Goal: Check status: Check status

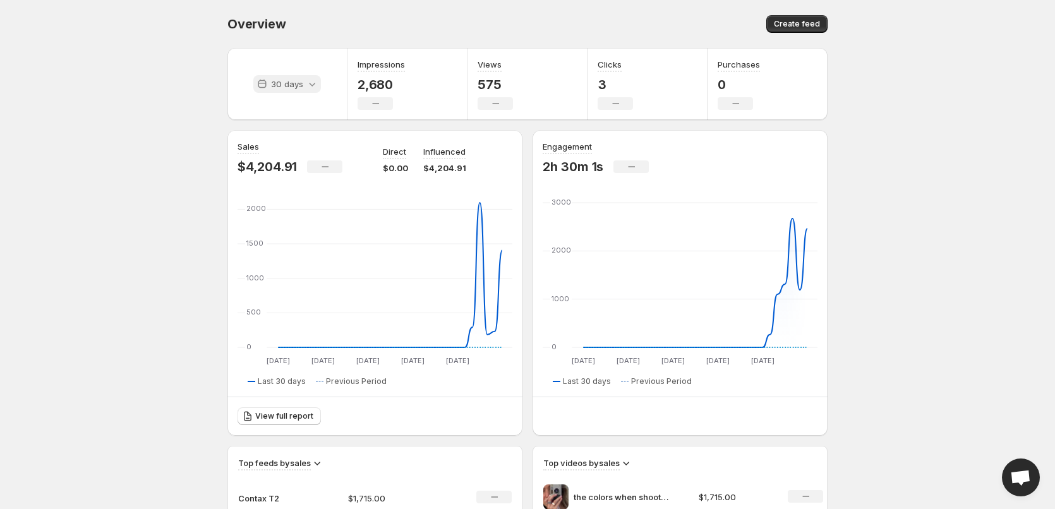
click at [314, 91] on div "30 days" at bounding box center [287, 84] width 68 height 18
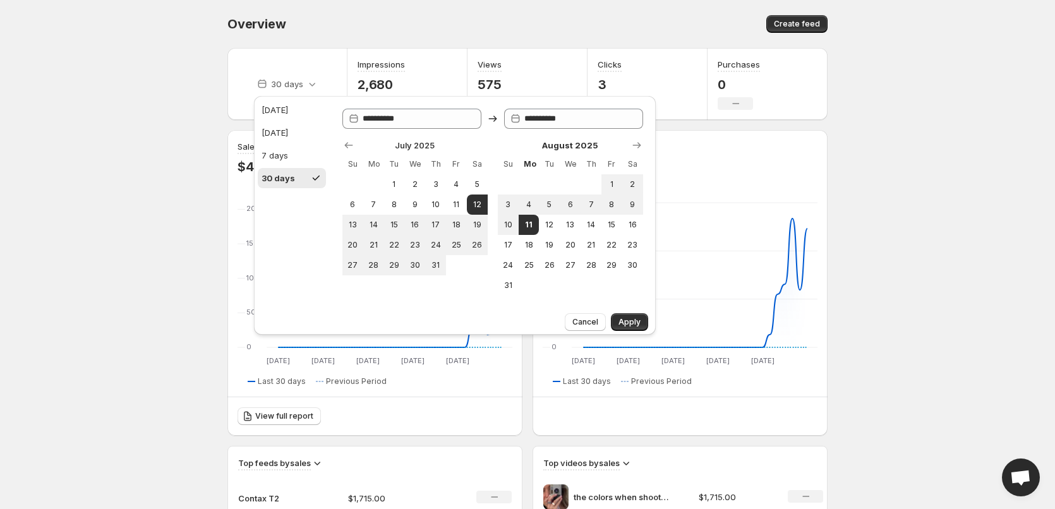
click at [292, 121] on ul "[DATE] [DATE] 7 days 30 days" at bounding box center [292, 144] width 68 height 88
click at [289, 115] on button "[DATE]" at bounding box center [292, 110] width 68 height 20
type input "**********"
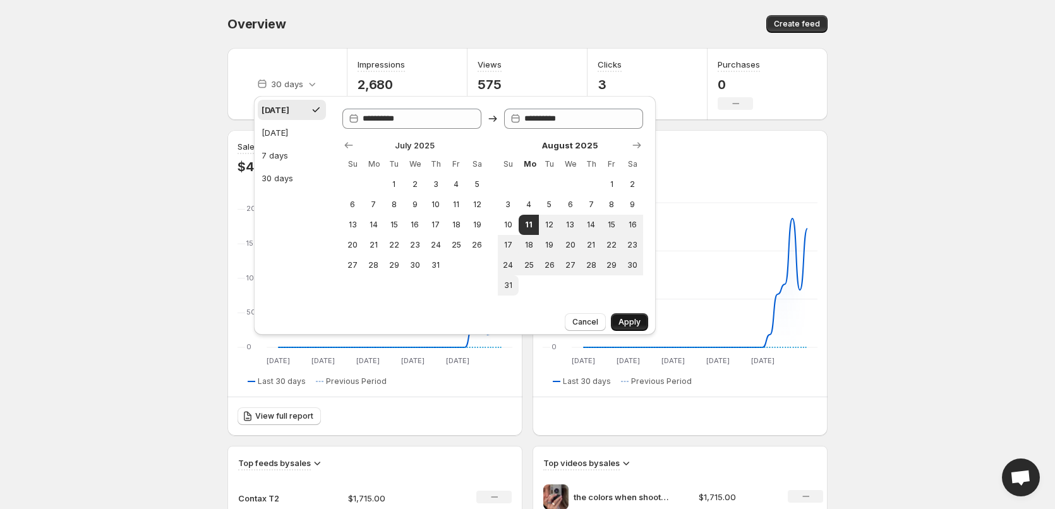
click at [641, 315] on button "Apply" at bounding box center [629, 322] width 37 height 18
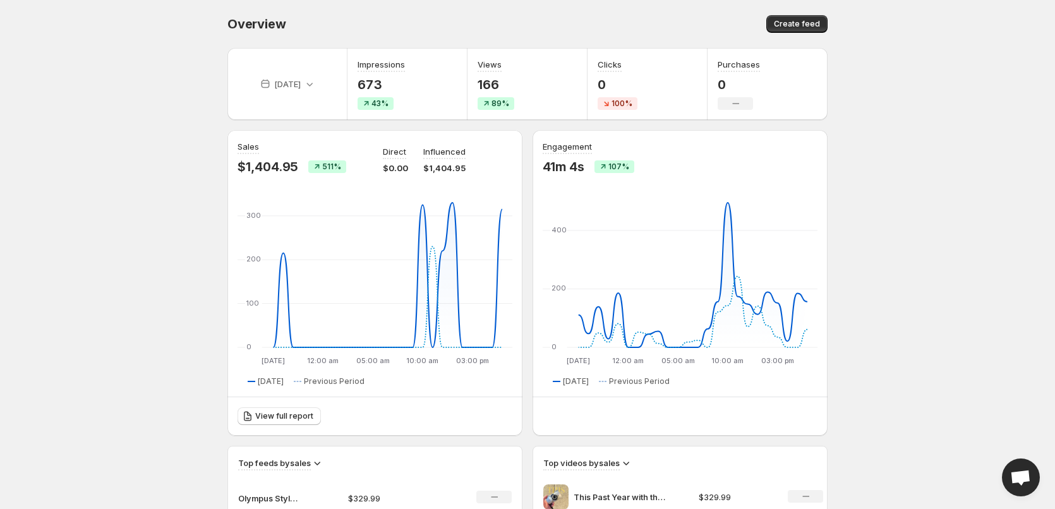
click at [107, 190] on body "Home Feeds Videos Subscription Settings Overview. This page is ready Overview C…" at bounding box center [527, 254] width 1055 height 509
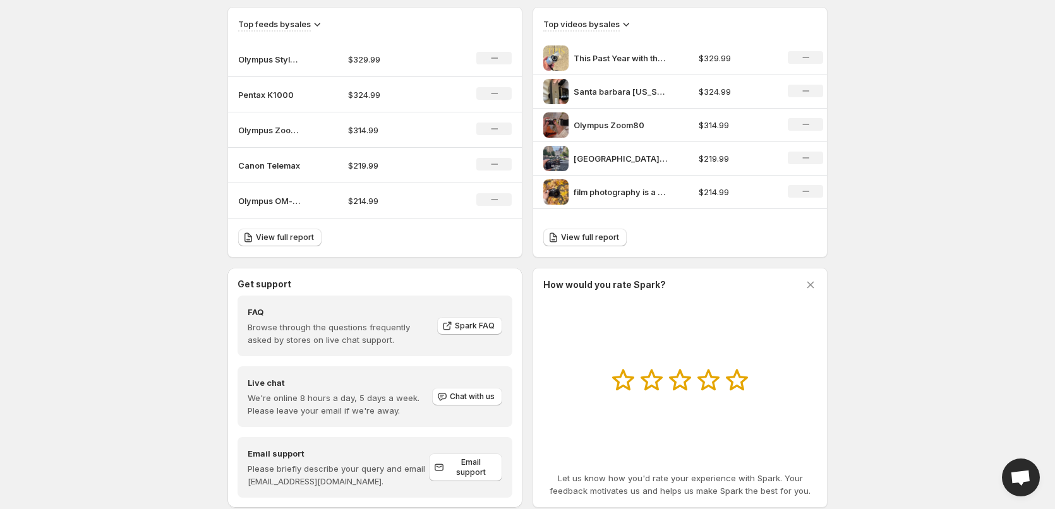
scroll to position [442, 0]
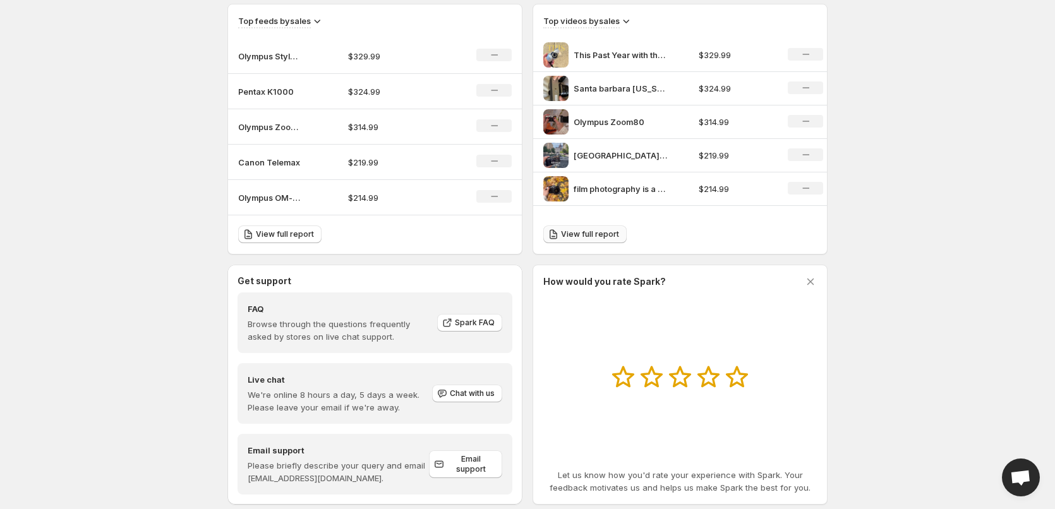
click at [579, 239] on span "View full report" at bounding box center [590, 234] width 58 height 10
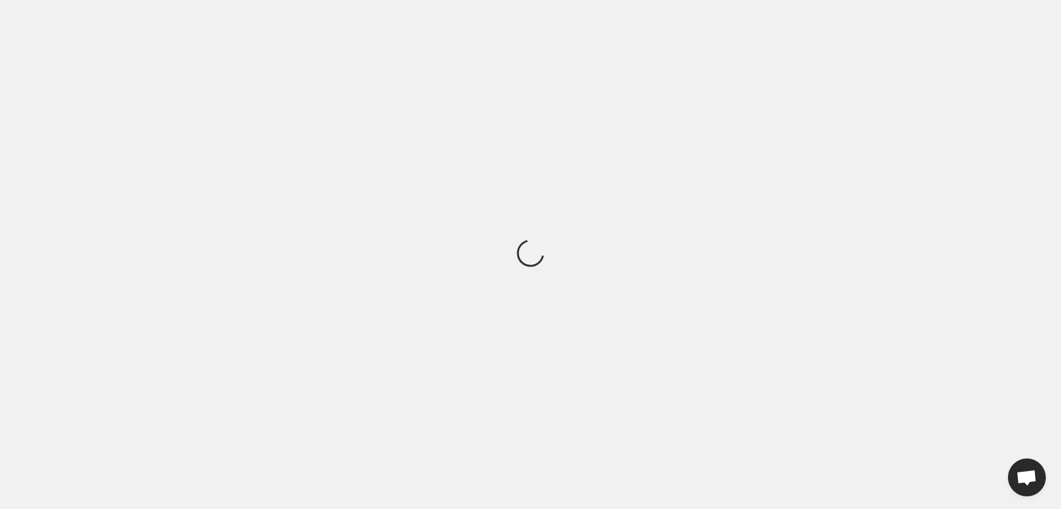
drag, startPoint x: 506, startPoint y: 256, endPoint x: 496, endPoint y: 268, distance: 15.3
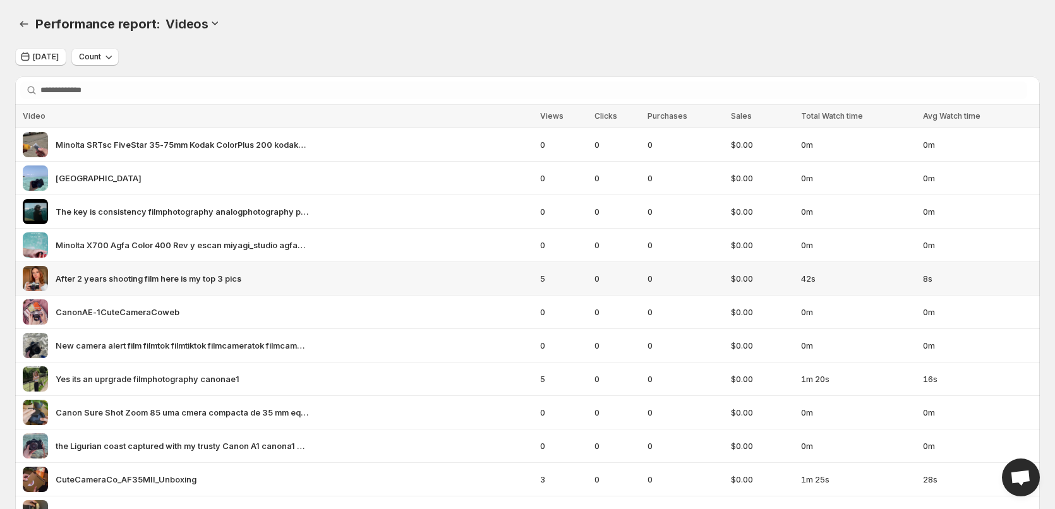
drag, startPoint x: 496, startPoint y: 268, endPoint x: 309, endPoint y: 76, distance: 268.0
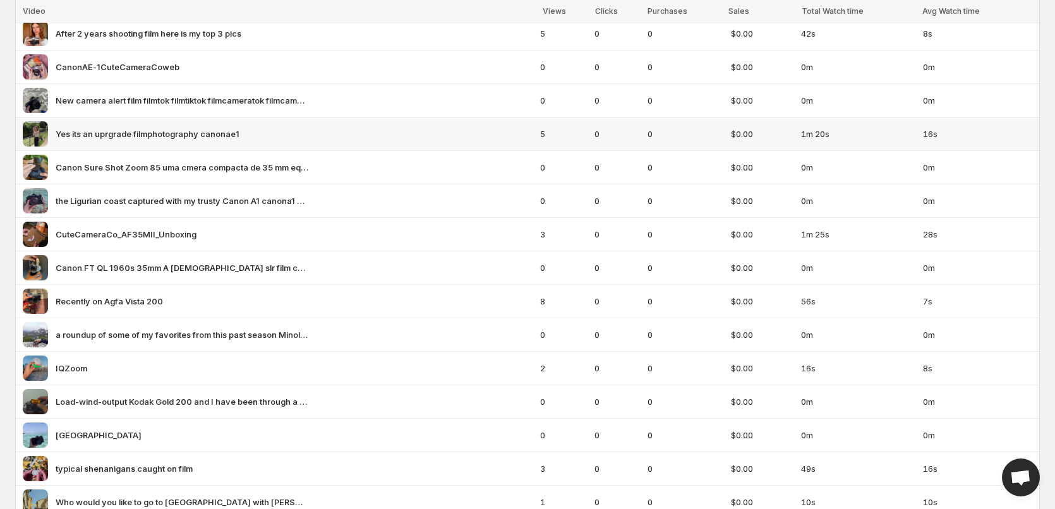
scroll to position [253, 0]
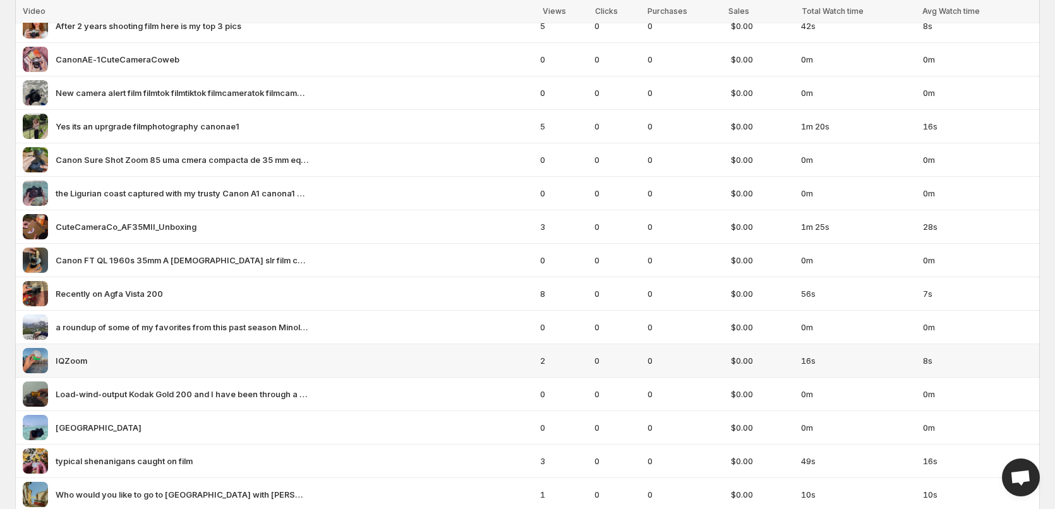
click at [69, 358] on span "IQZoom" at bounding box center [72, 360] width 32 height 13
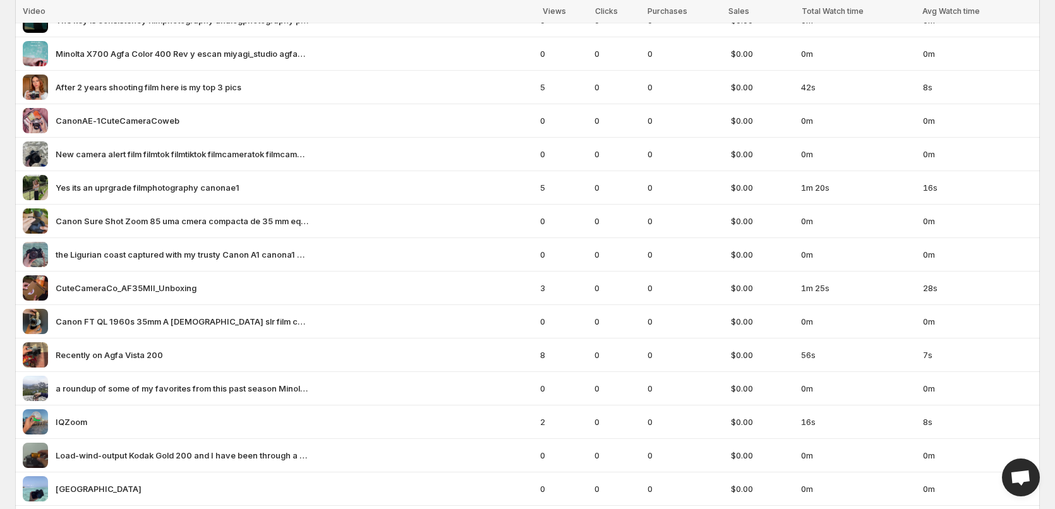
scroll to position [0, 0]
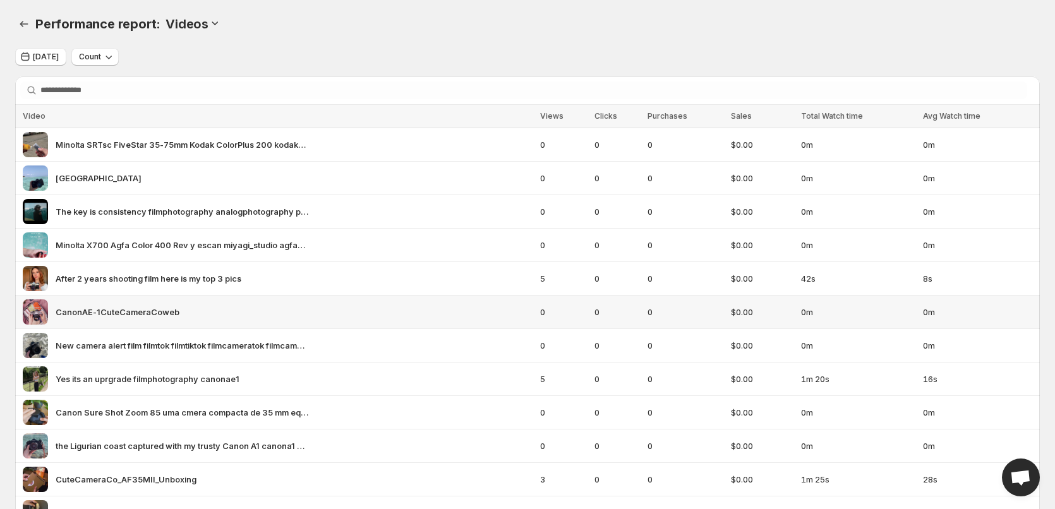
drag, startPoint x: 11, startPoint y: 359, endPoint x: 155, endPoint y: 292, distance: 158.5
drag, startPoint x: 66, startPoint y: 311, endPoint x: 110, endPoint y: 319, distance: 44.3
click at [110, 319] on div "CanonAE-1CuteCameraCoweb" at bounding box center [278, 311] width 510 height 25
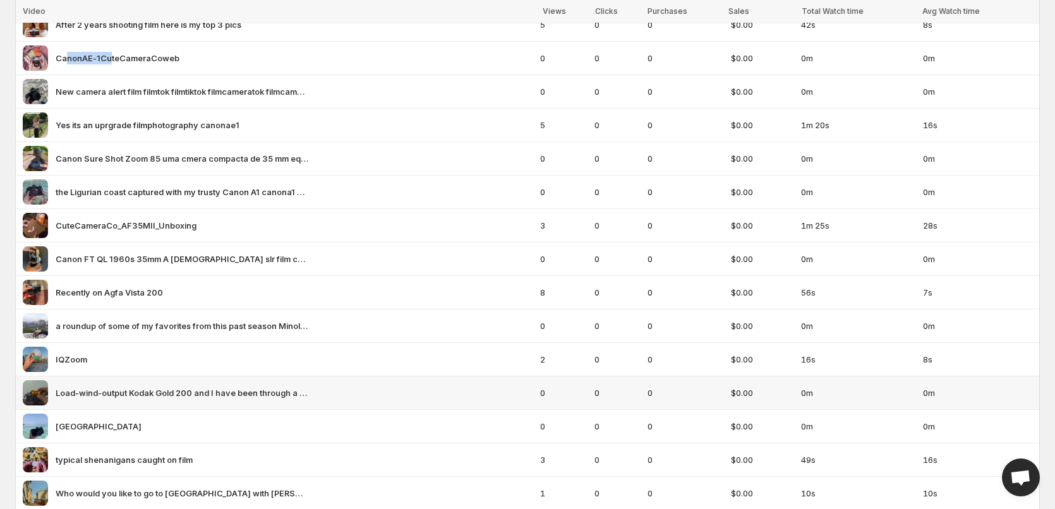
scroll to position [253, 0]
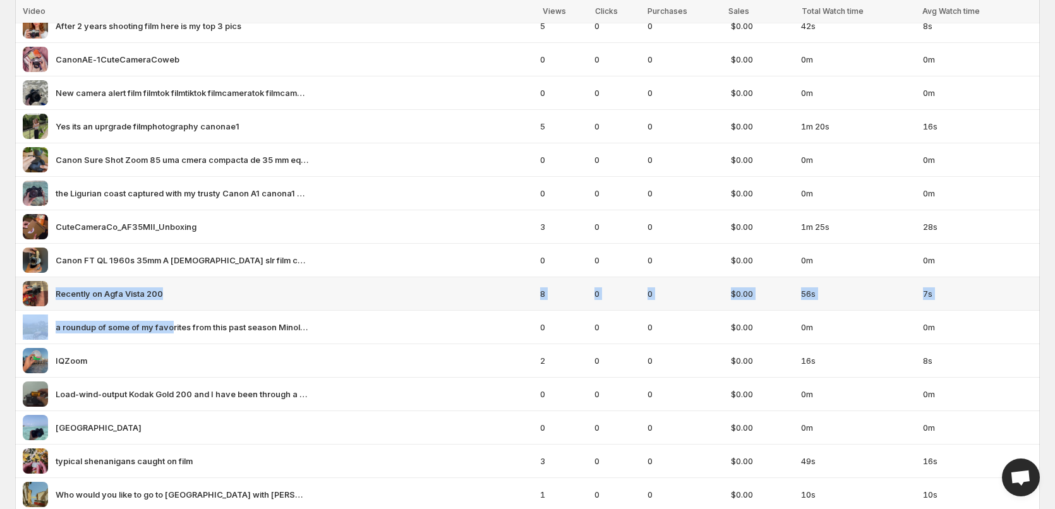
drag, startPoint x: 58, startPoint y: 299, endPoint x: 174, endPoint y: 311, distance: 116.8
click at [174, 311] on td "a roundup of some of my favorites from this past season Minolta x700 kodakprofe…" at bounding box center [275, 327] width 521 height 33
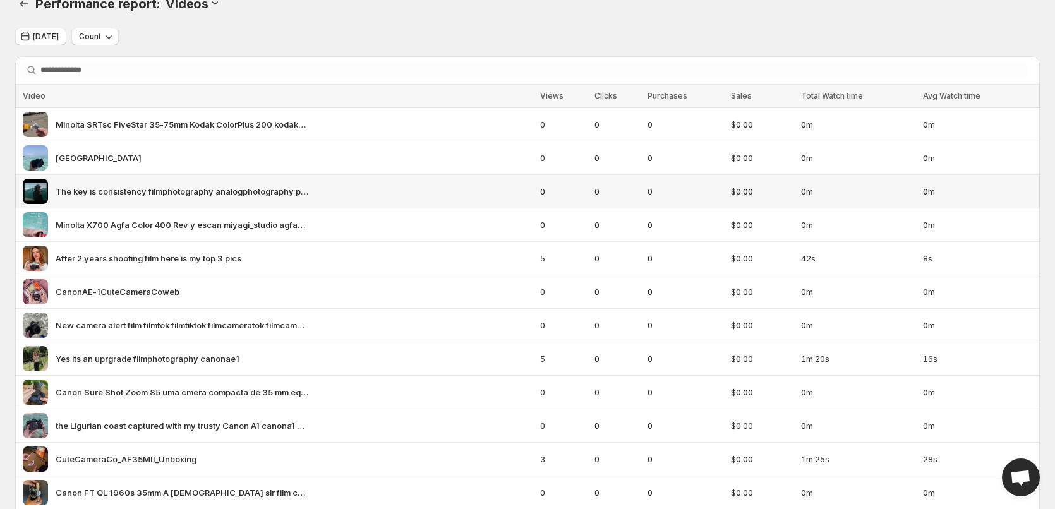
scroll to position [0, 0]
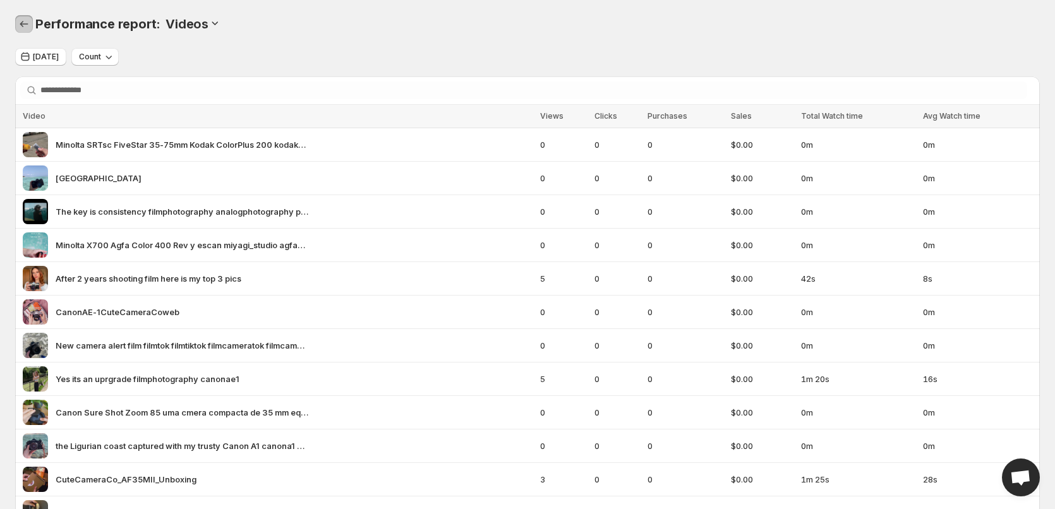
click at [24, 28] on icon "Performance report" at bounding box center [24, 24] width 13 height 13
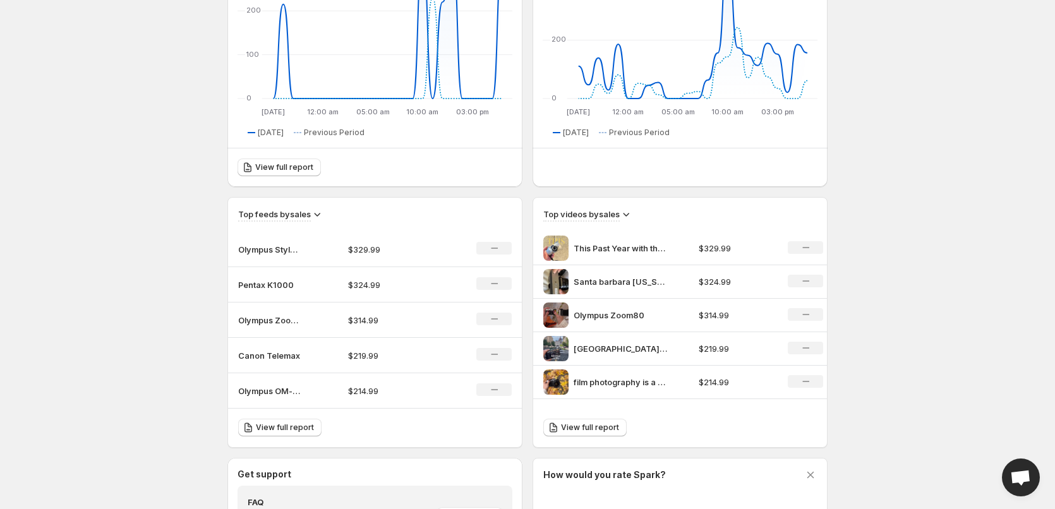
scroll to position [253, 0]
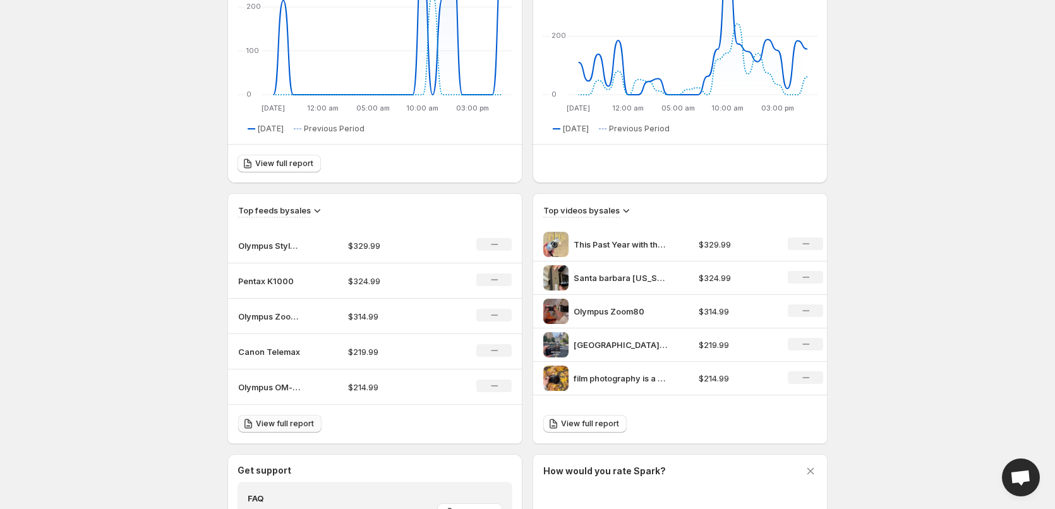
click at [294, 426] on span "View full report" at bounding box center [285, 424] width 58 height 10
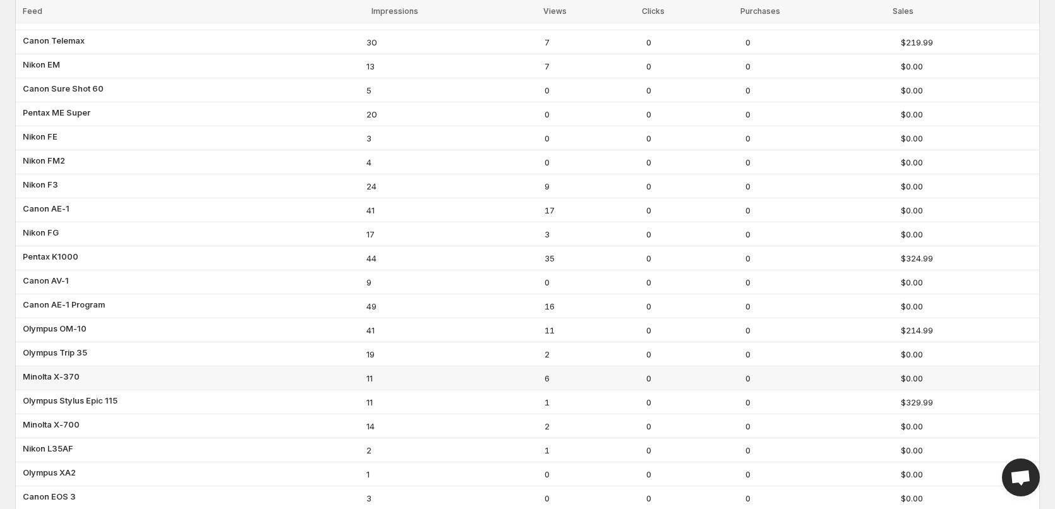
scroll to position [316, 0]
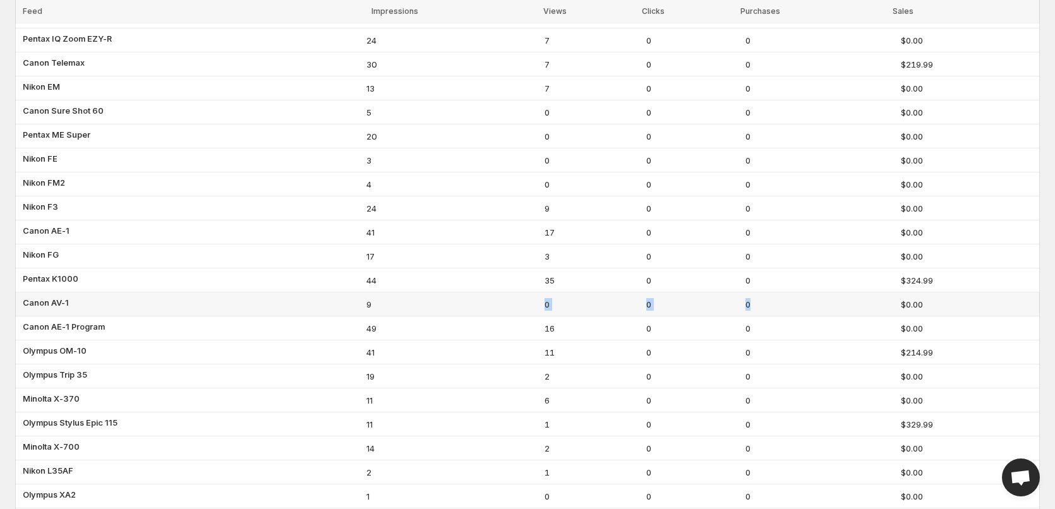
drag, startPoint x: 875, startPoint y: 316, endPoint x: 411, endPoint y: 304, distance: 465.0
click at [398, 307] on tr "Canon AV-1 9 0 0 0 $0.00" at bounding box center [527, 304] width 1025 height 24
drag, startPoint x: 764, startPoint y: 279, endPoint x: 332, endPoint y: 269, distance: 431.5
click at [332, 269] on tr "Pentax K1000 44 35 0 0 $324.99" at bounding box center [527, 280] width 1025 height 24
click at [330, 268] on td "Pentax K1000" at bounding box center [188, 280] width 347 height 24
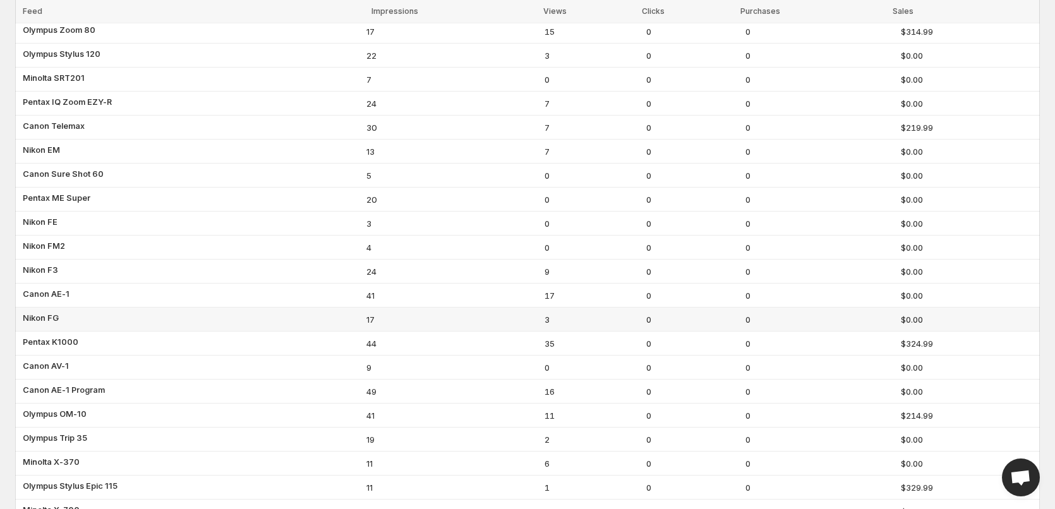
scroll to position [0, 0]
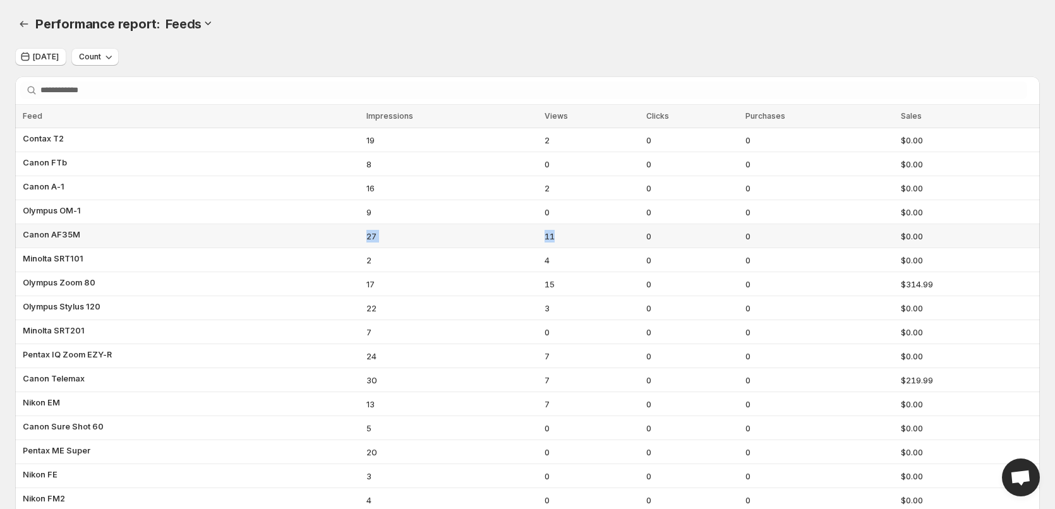
drag, startPoint x: 578, startPoint y: 237, endPoint x: 358, endPoint y: 239, distance: 220.4
click at [358, 239] on tr "Canon AF35M 27 11 0 0 $0.00" at bounding box center [527, 236] width 1025 height 24
click at [357, 240] on td "Canon AF35M" at bounding box center [188, 236] width 347 height 24
drag, startPoint x: 327, startPoint y: 239, endPoint x: 584, endPoint y: 256, distance: 257.7
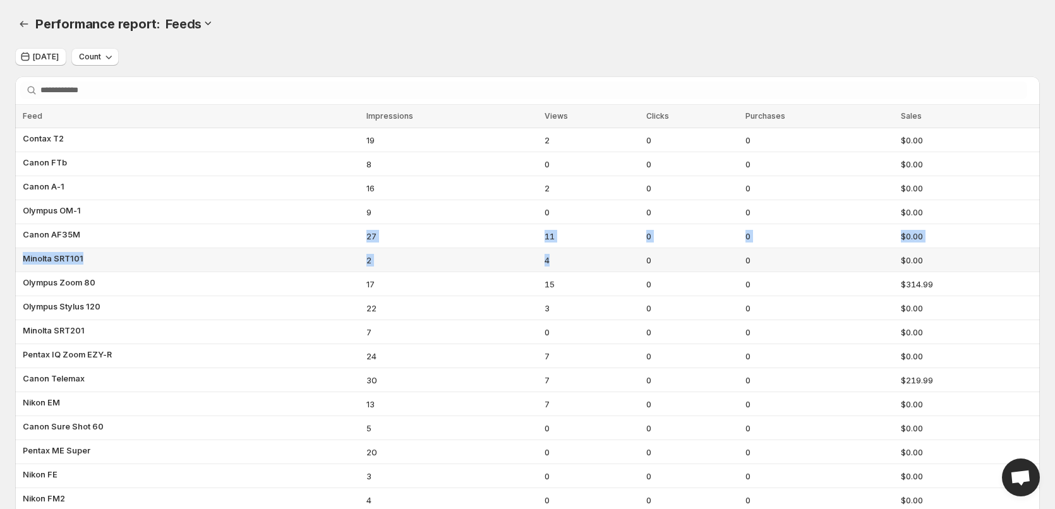
click at [584, 256] on span "4" at bounding box center [591, 260] width 94 height 13
drag, startPoint x: 265, startPoint y: 184, endPoint x: 606, endPoint y: 196, distance: 340.7
click at [606, 196] on tr "Canon A-1 16 2 0 0 $0.00" at bounding box center [527, 188] width 1025 height 24
click at [612, 197] on td "2" at bounding box center [592, 188] width 102 height 24
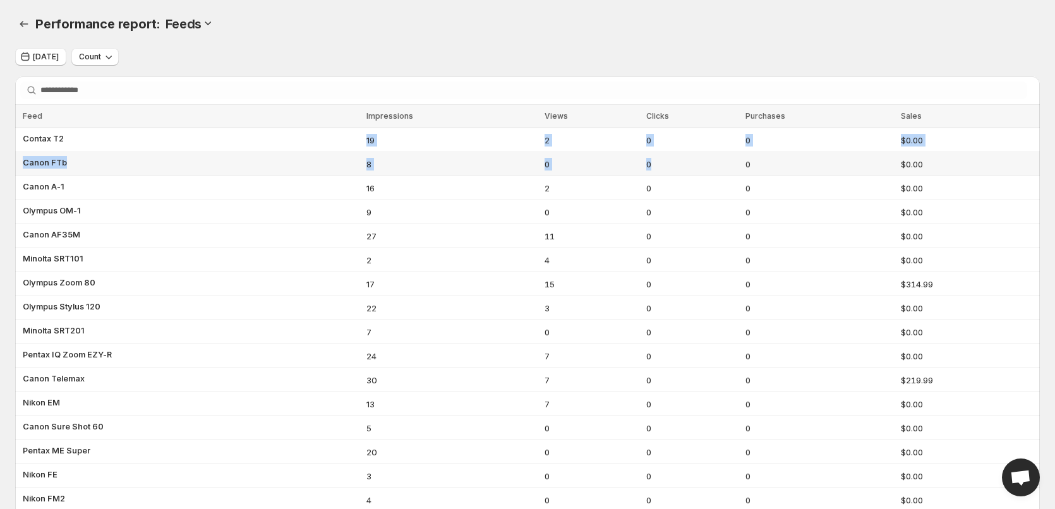
drag, startPoint x: 315, startPoint y: 137, endPoint x: 645, endPoint y: 152, distance: 330.1
click at [609, 154] on td "0" at bounding box center [592, 164] width 102 height 24
drag, startPoint x: 638, startPoint y: 225, endPoint x: 407, endPoint y: 236, distance: 231.5
click at [408, 236] on tr "Canon AF35M 27 11 0 0 $0.00" at bounding box center [527, 236] width 1025 height 24
